Goal: Navigation & Orientation: Find specific page/section

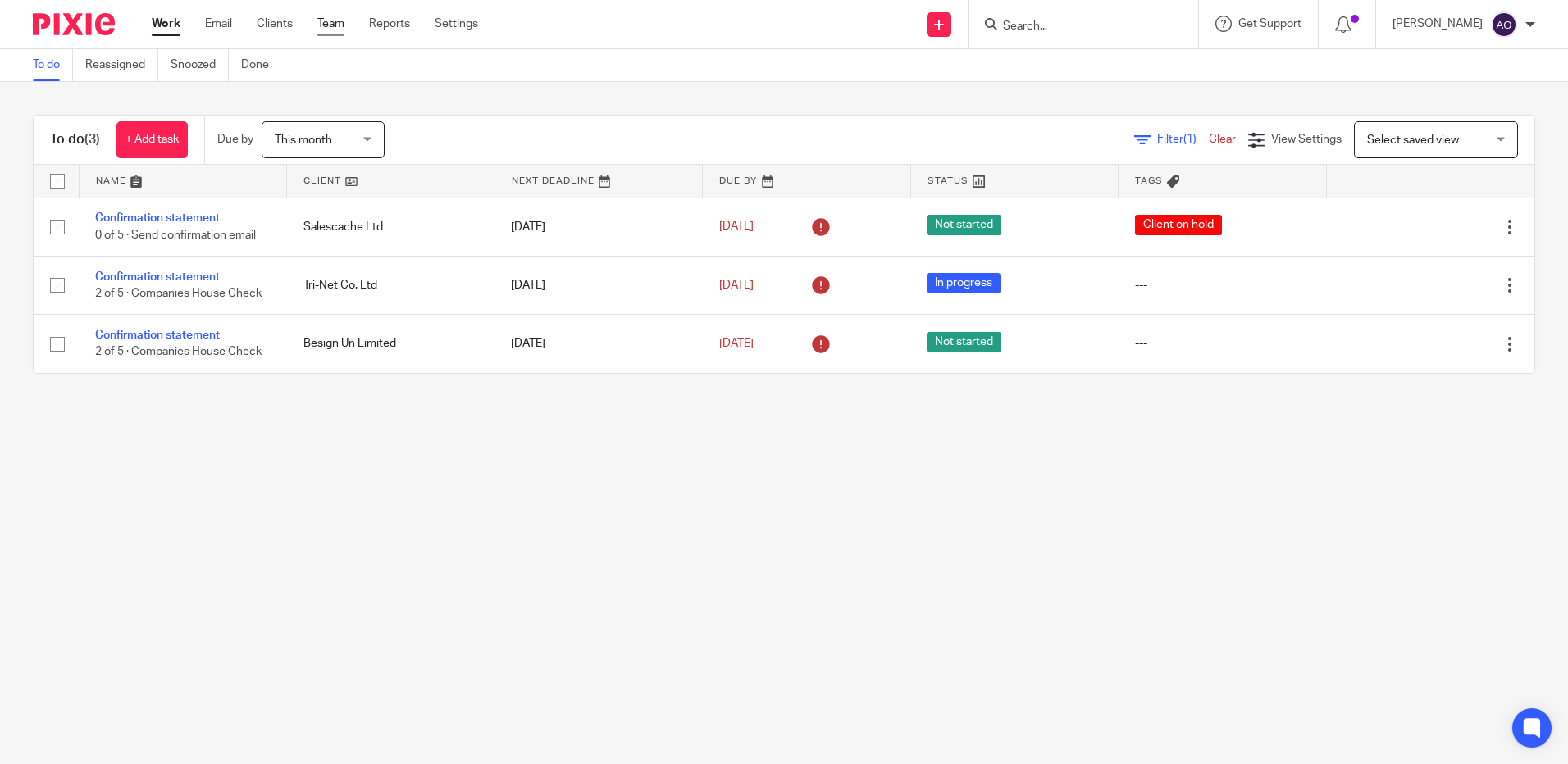
click at [343, 21] on link "Team" at bounding box center [331, 24] width 27 height 16
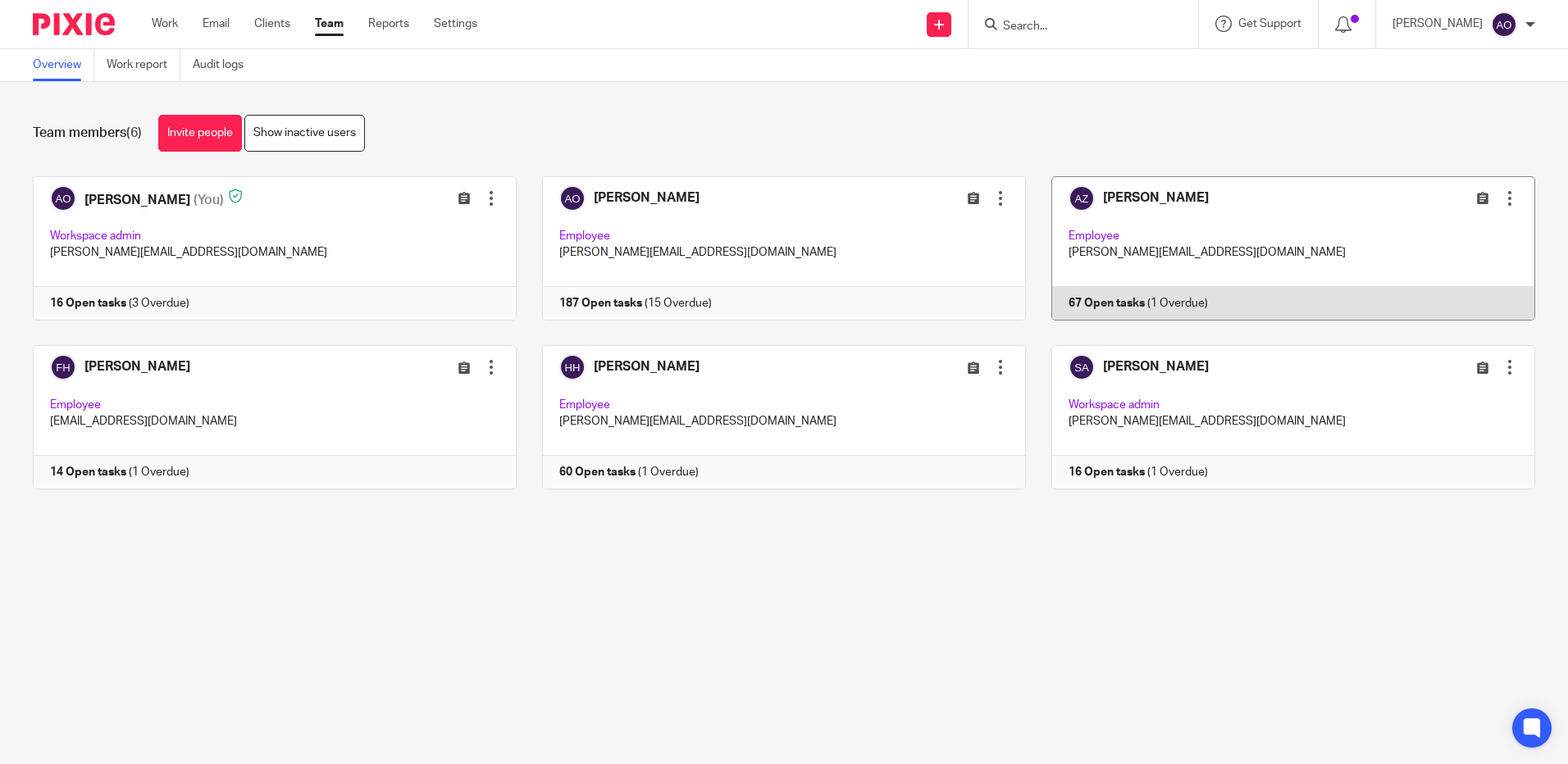
click at [1296, 229] on link at bounding box center [1280, 248] width 510 height 144
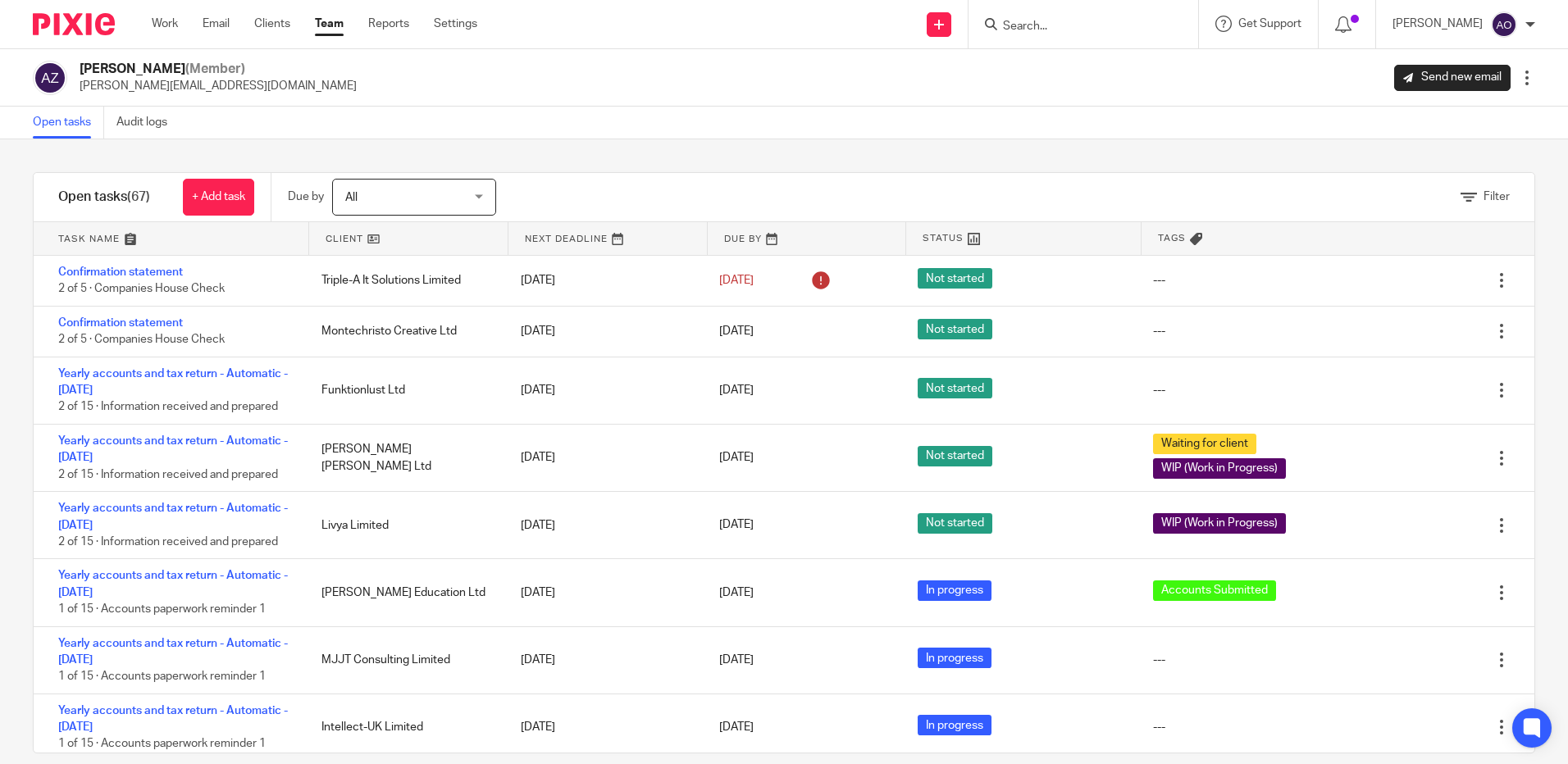
click at [337, 30] on link "Team" at bounding box center [330, 24] width 29 height 16
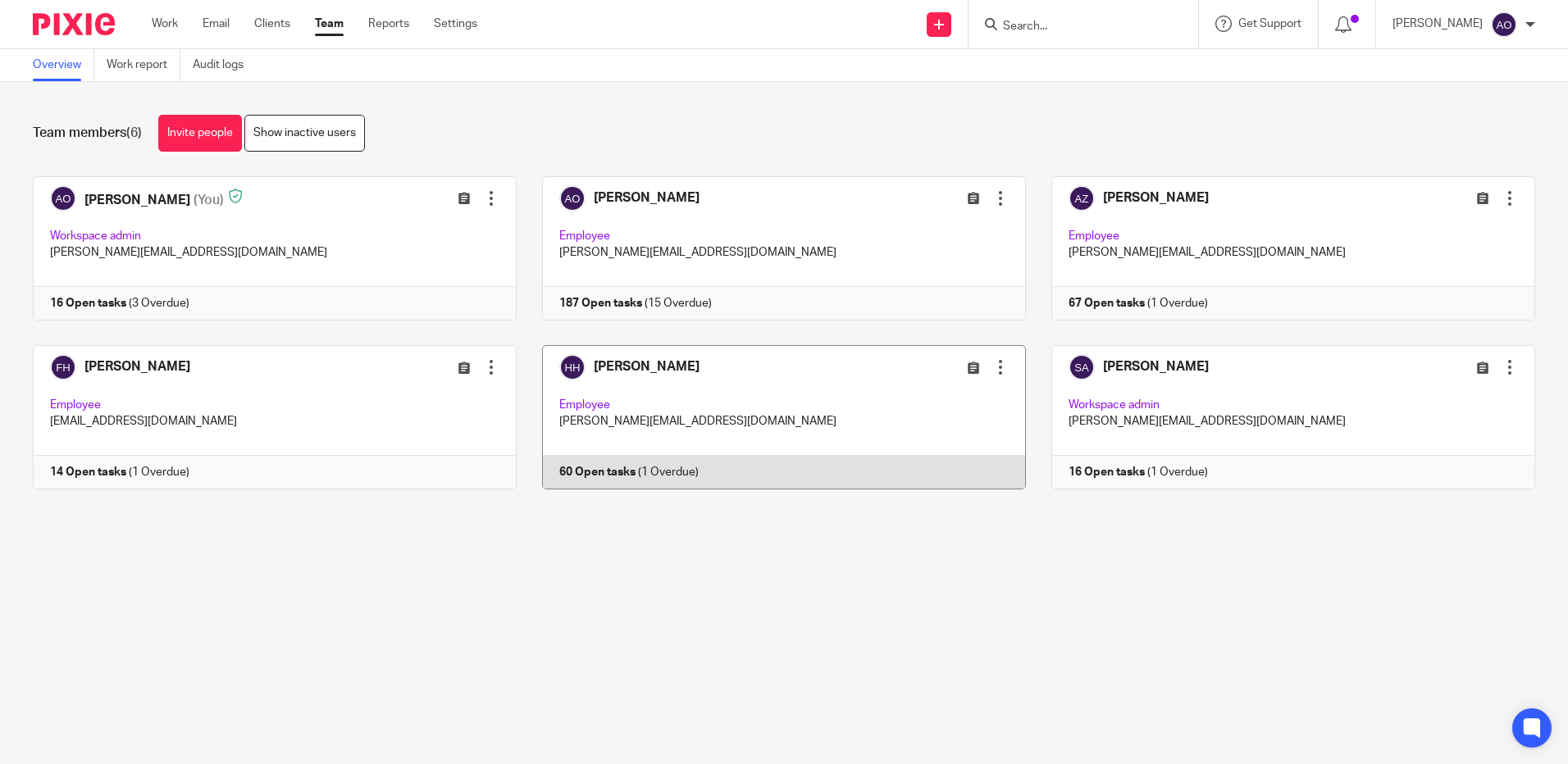
click at [818, 395] on link at bounding box center [771, 417] width 510 height 144
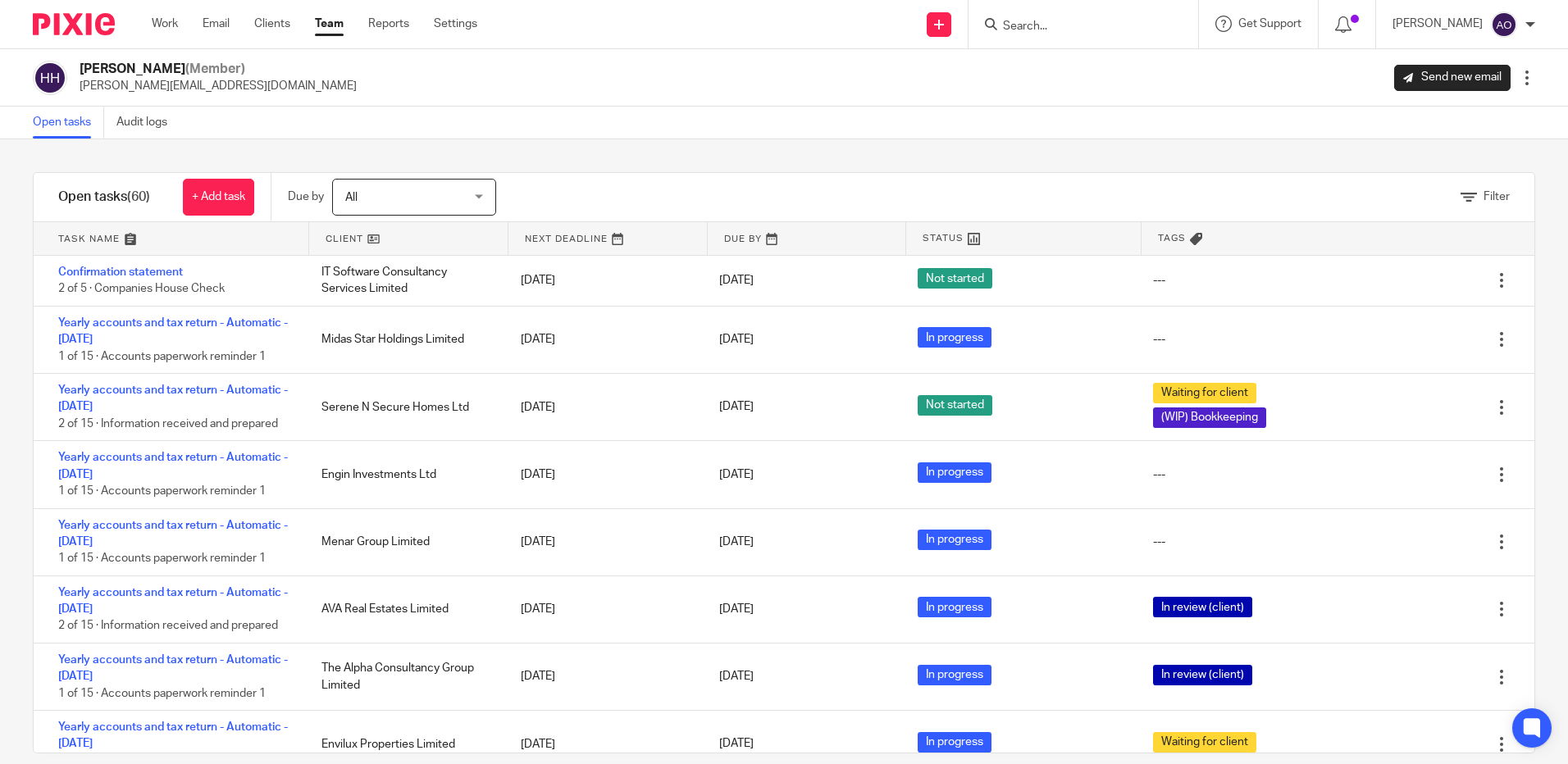
click at [325, 31] on link "Team" at bounding box center [330, 24] width 29 height 16
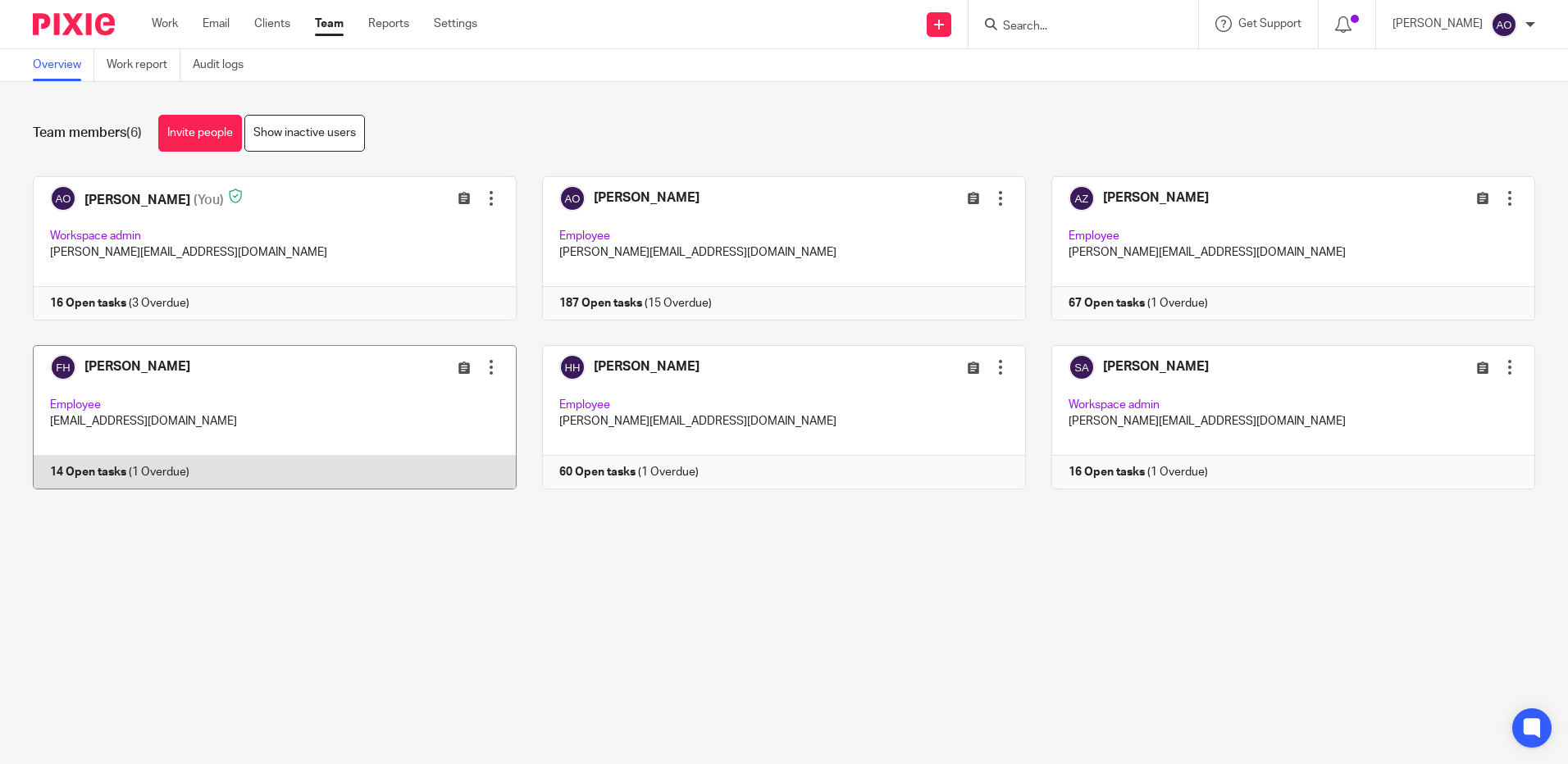
click at [355, 425] on link at bounding box center [262, 417] width 510 height 144
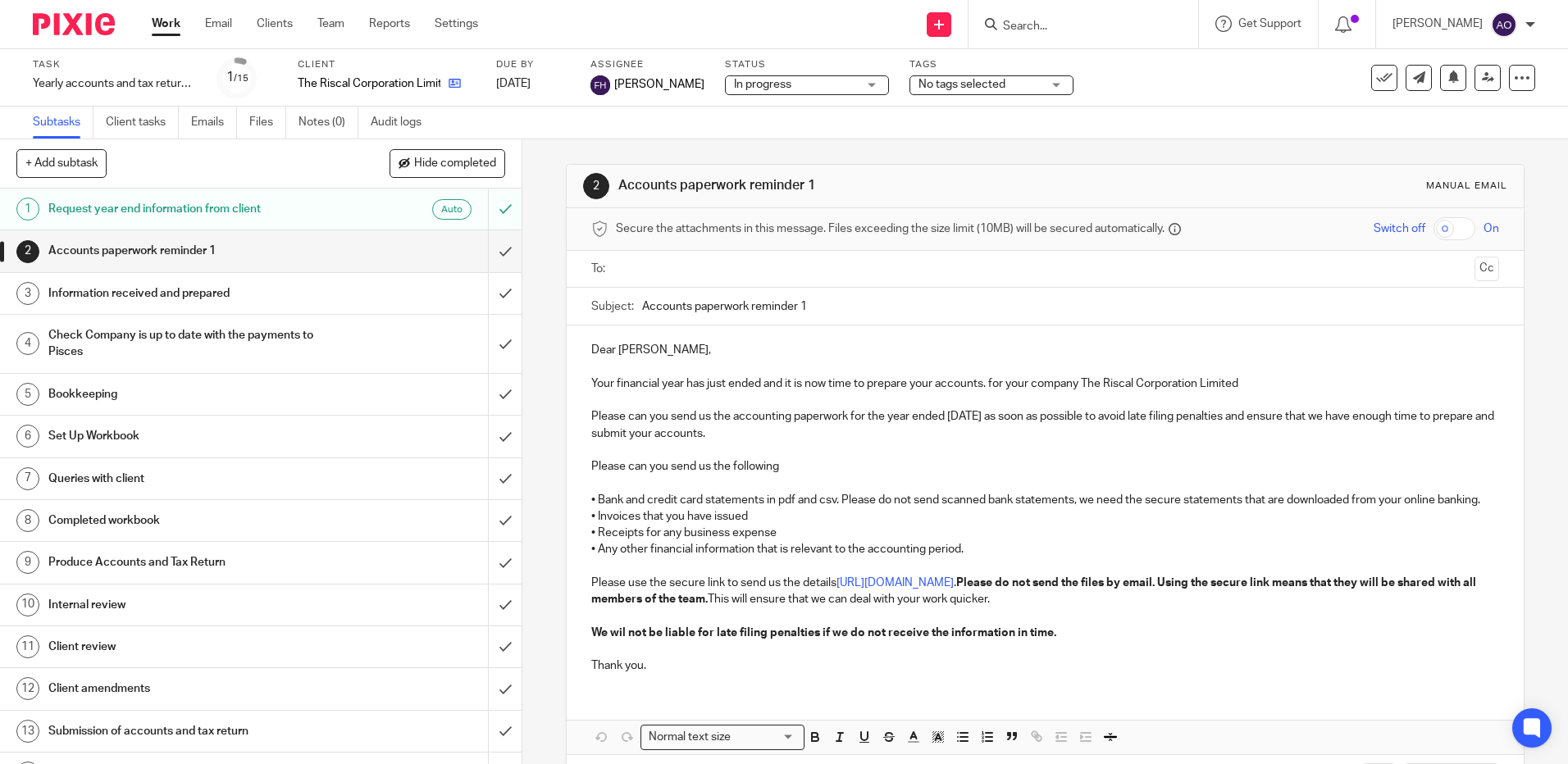
click at [454, 80] on icon at bounding box center [455, 84] width 13 height 13
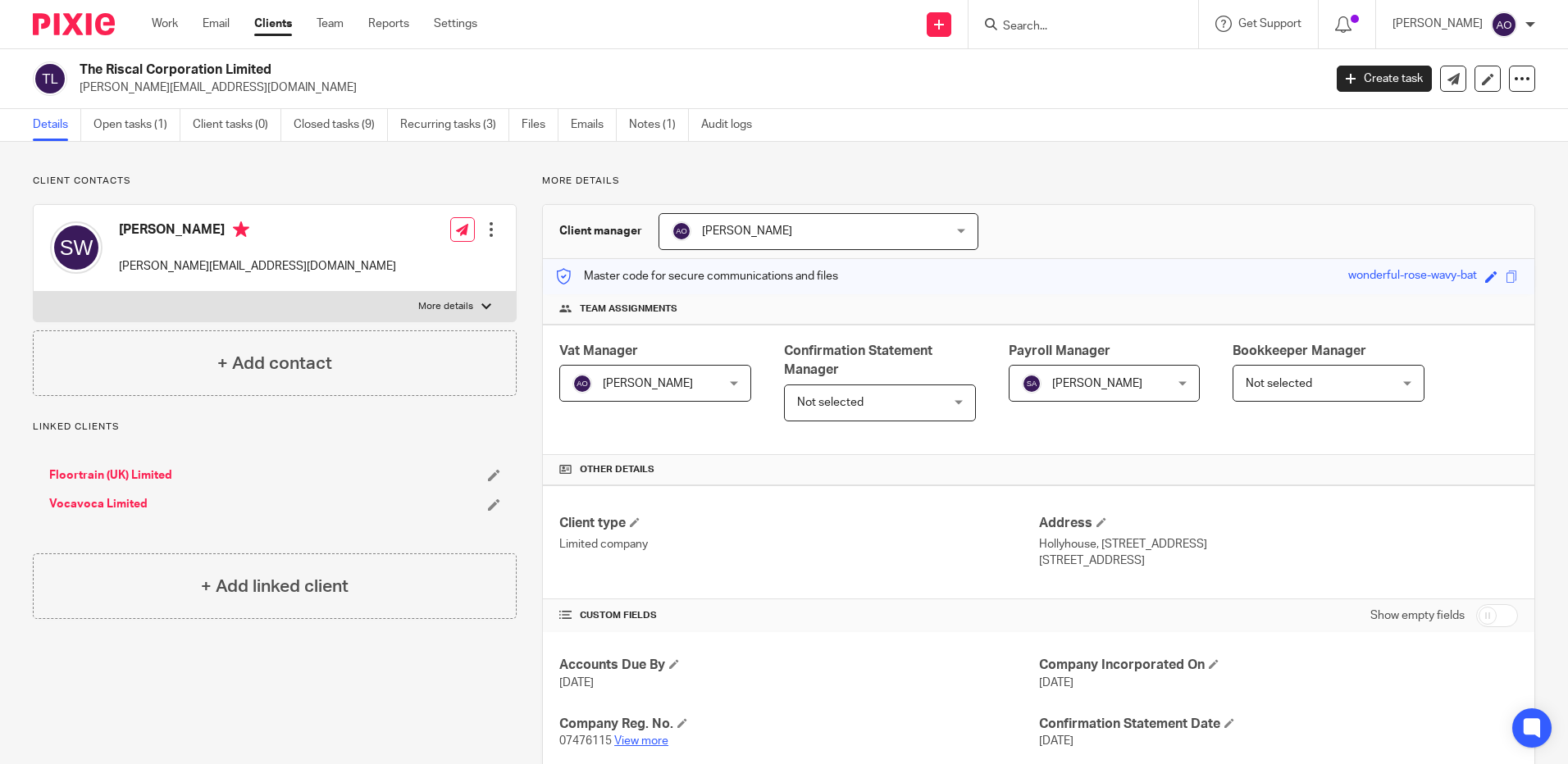
click at [657, 744] on link "View more" at bounding box center [641, 741] width 55 height 12
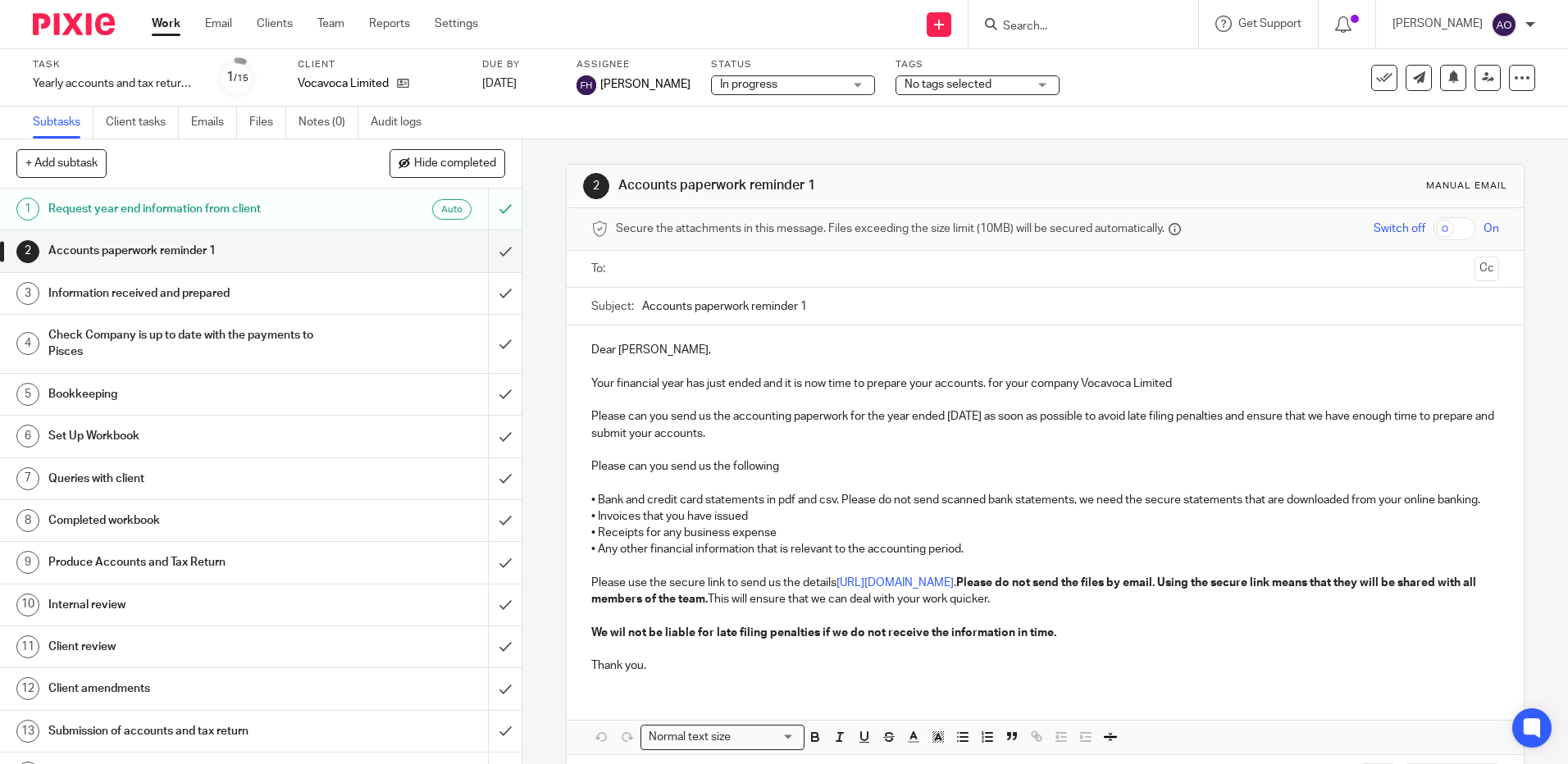
click at [410, 79] on div "Vocavoca Limited" at bounding box center [380, 84] width 164 height 16
click at [408, 79] on icon at bounding box center [403, 84] width 13 height 13
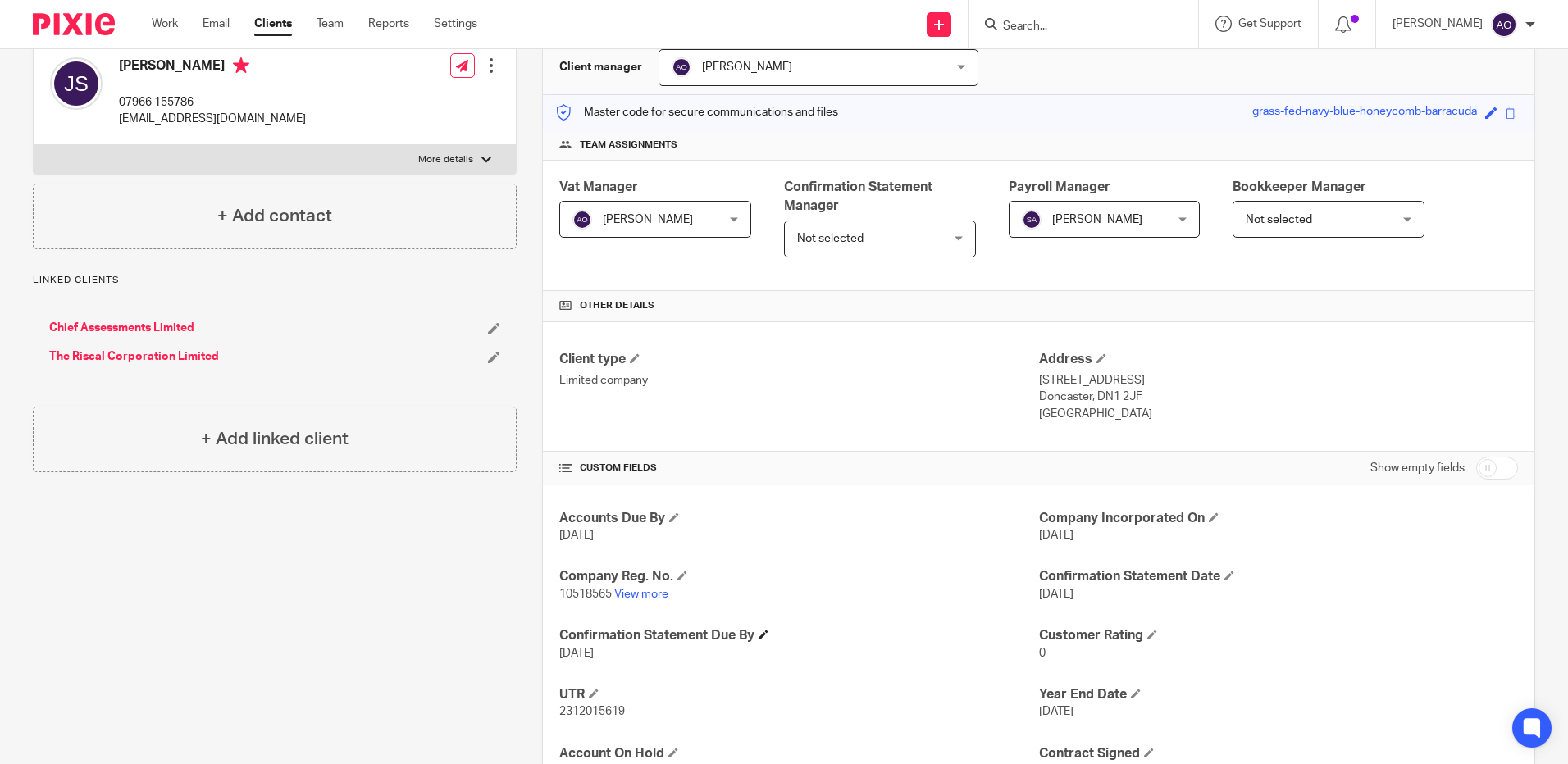
scroll to position [328, 0]
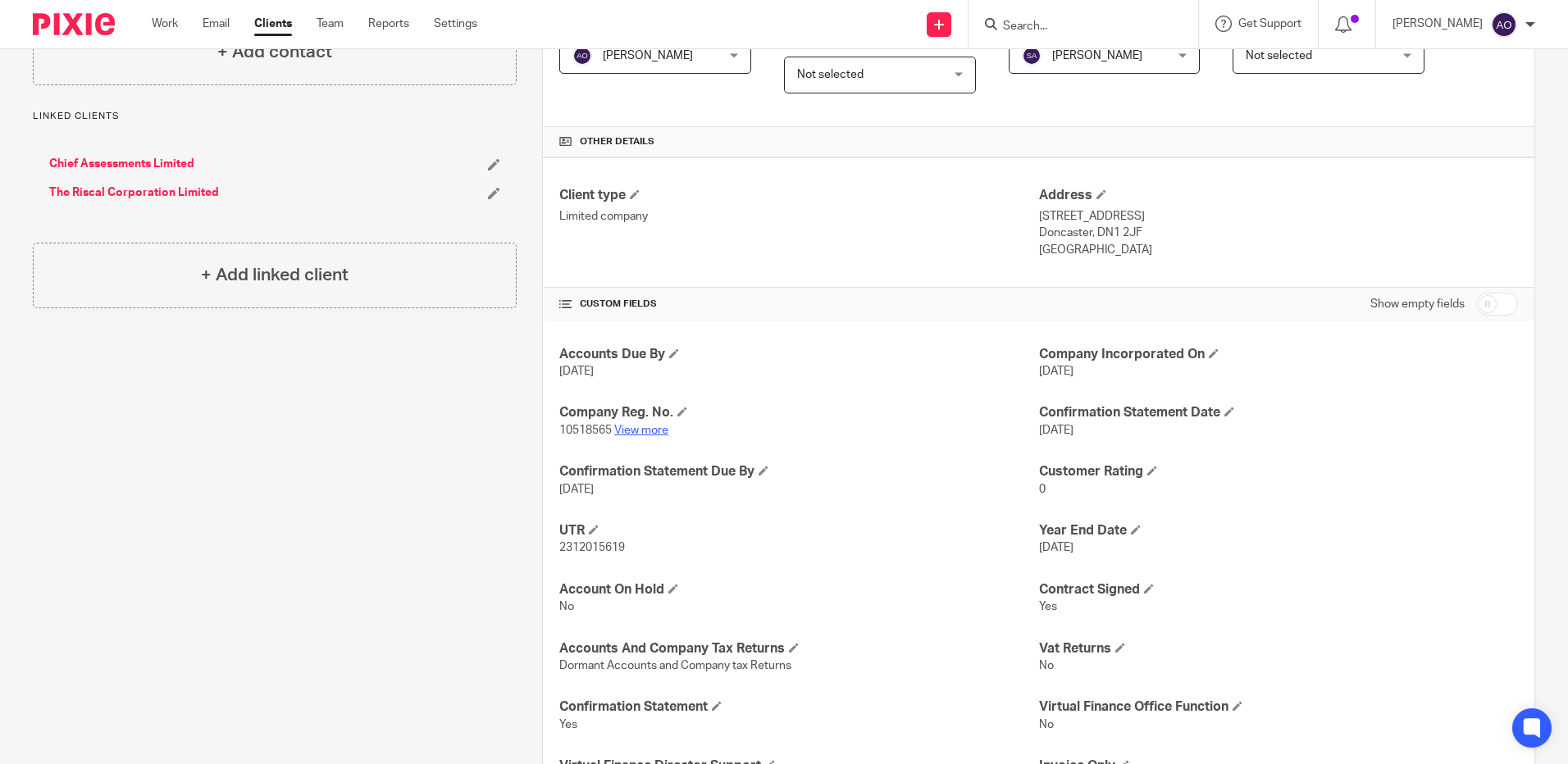
click at [639, 426] on link "View more" at bounding box center [641, 431] width 55 height 12
